Goal: Transaction & Acquisition: Purchase product/service

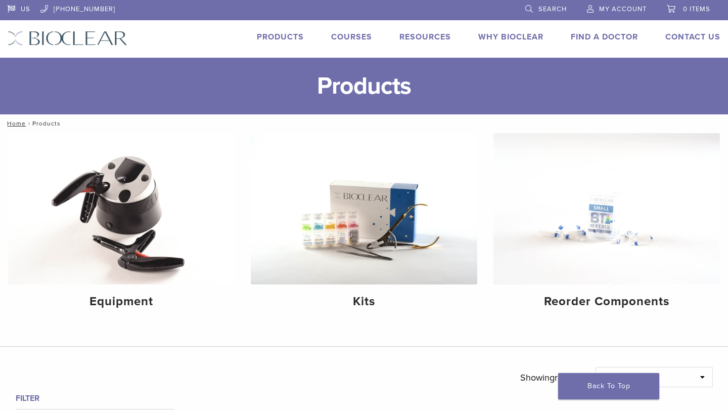
scroll to position [390, 0]
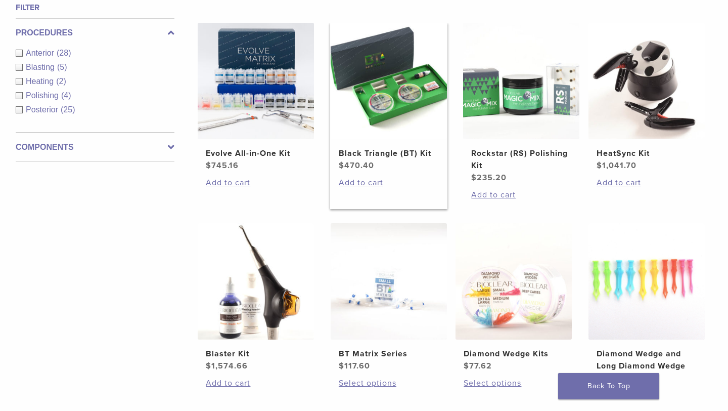
click at [409, 110] on img at bounding box center [389, 81] width 116 height 116
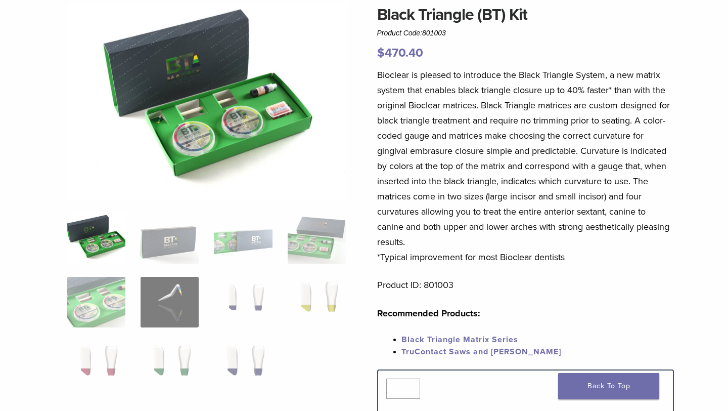
scroll to position [96, 0]
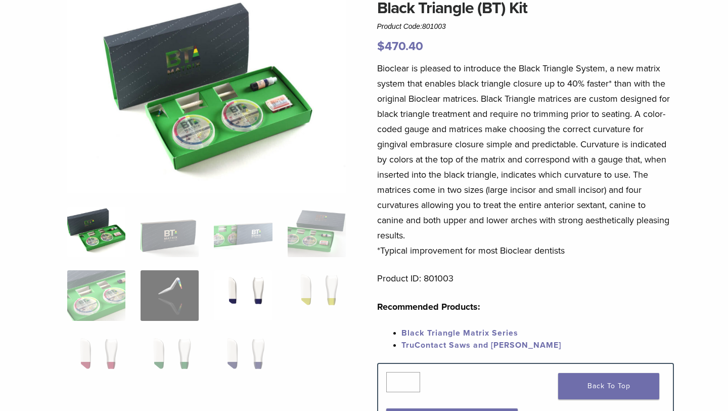
click at [263, 286] on img at bounding box center [243, 295] width 58 height 51
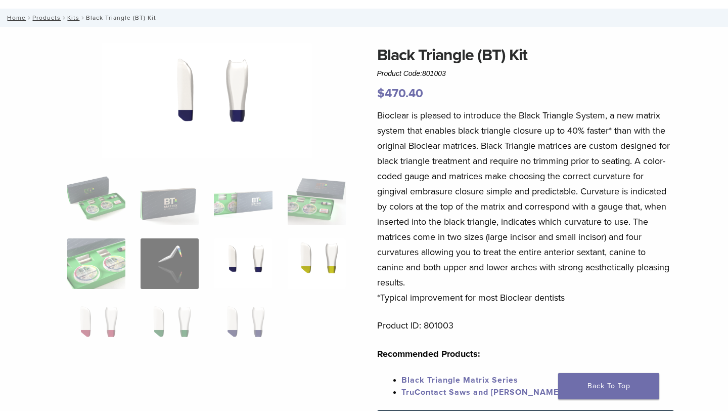
scroll to position [30, 0]
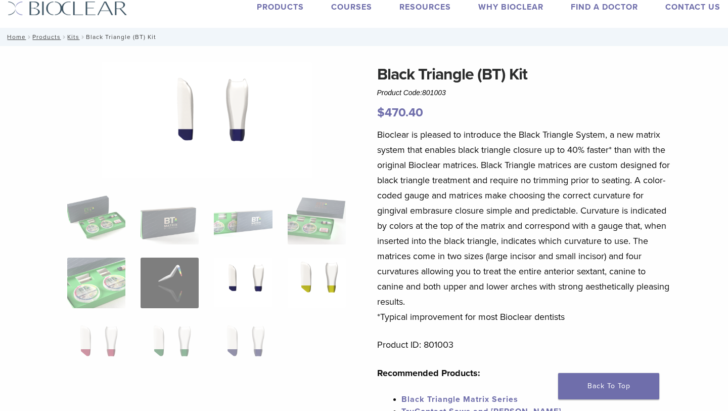
click at [324, 270] on img at bounding box center [317, 282] width 58 height 51
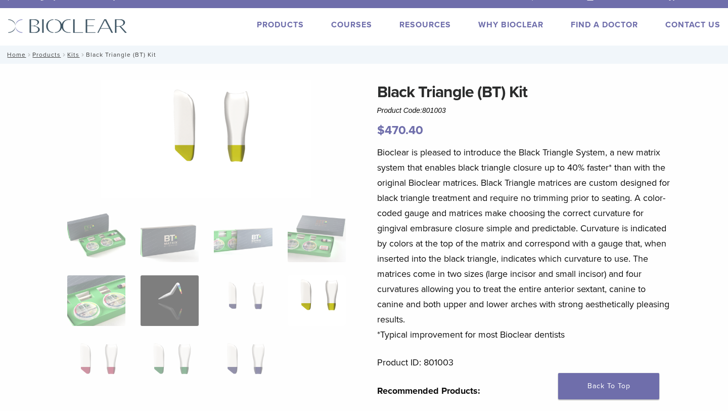
scroll to position [9, 0]
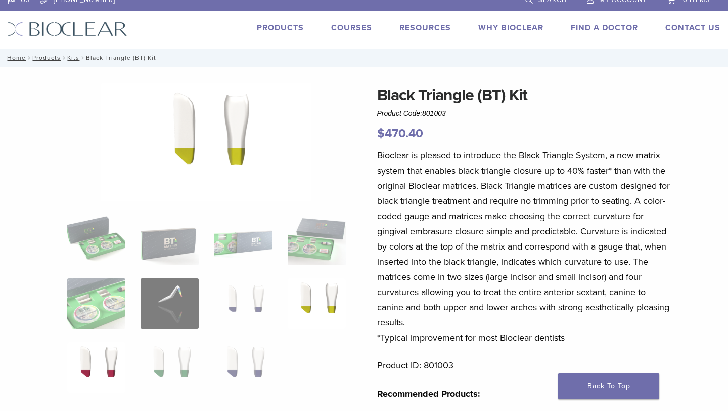
click at [115, 354] on img at bounding box center [96, 367] width 58 height 51
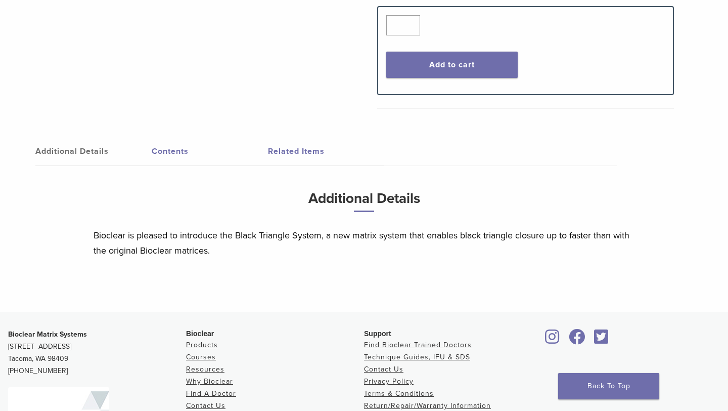
scroll to position [498, 0]
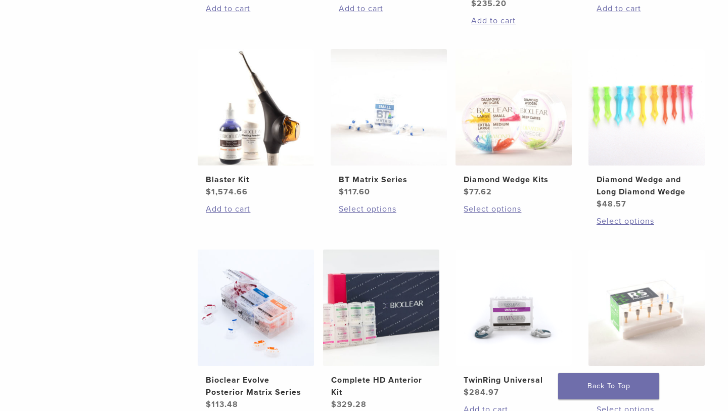
scroll to position [571, 0]
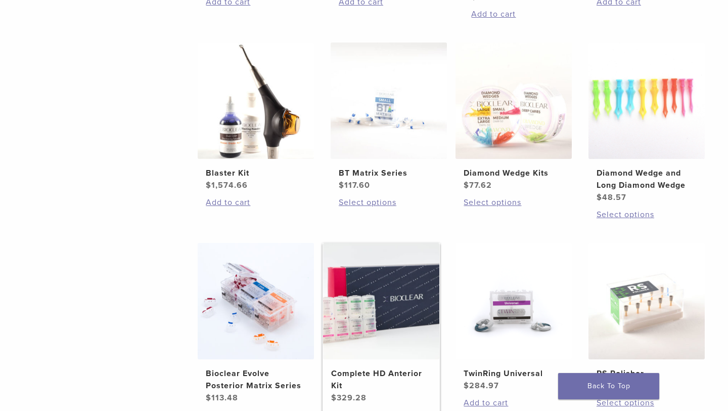
click at [408, 316] on img at bounding box center [381, 301] width 116 height 116
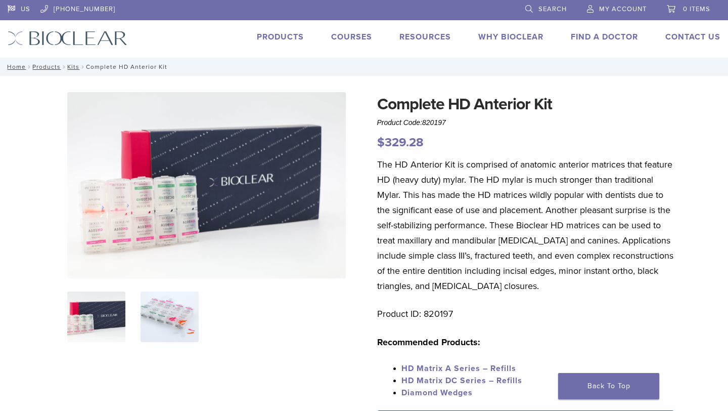
click at [171, 316] on img at bounding box center [170, 316] width 58 height 51
